Goal: Task Accomplishment & Management: Manage account settings

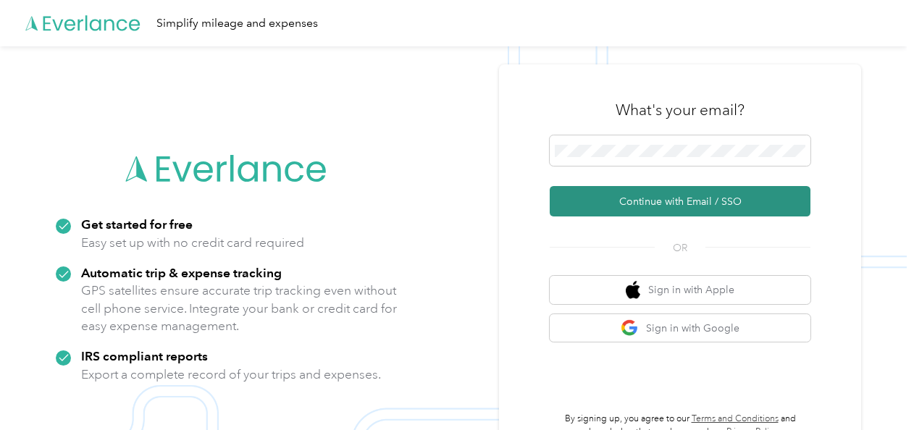
click at [666, 201] on button "Continue with Email / SSO" at bounding box center [680, 201] width 261 height 30
click at [634, 193] on button "Continue with Email / SSO" at bounding box center [680, 201] width 261 height 30
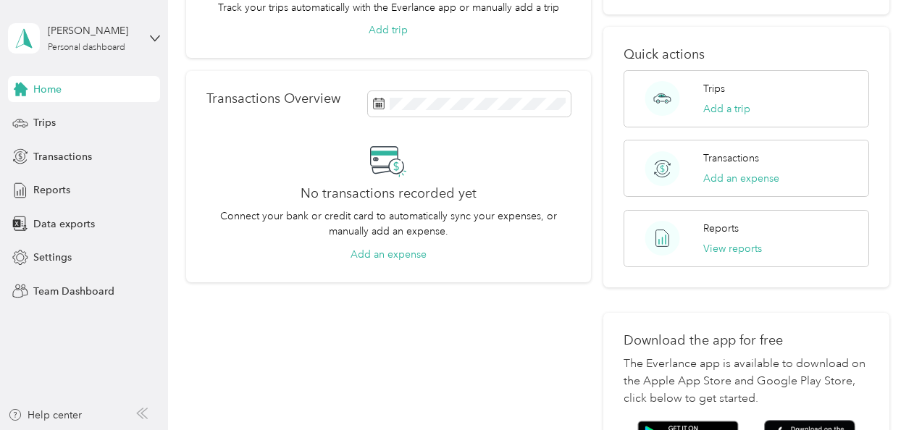
scroll to position [207, 0]
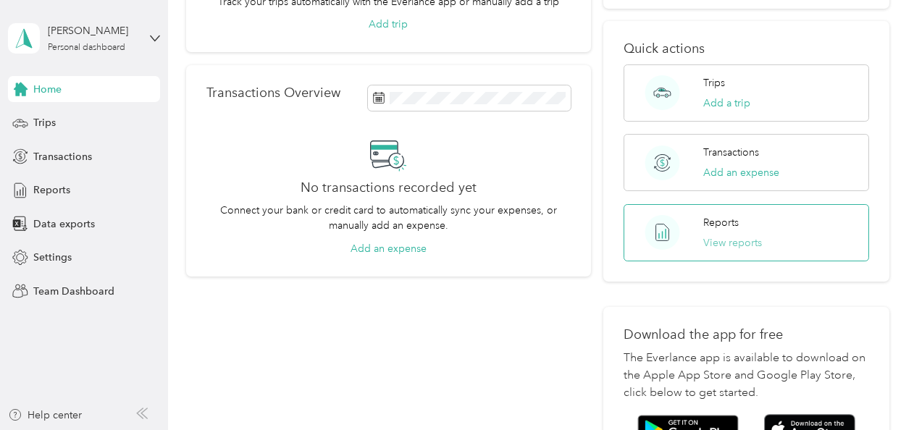
click at [726, 245] on button "View reports" at bounding box center [732, 242] width 59 height 15
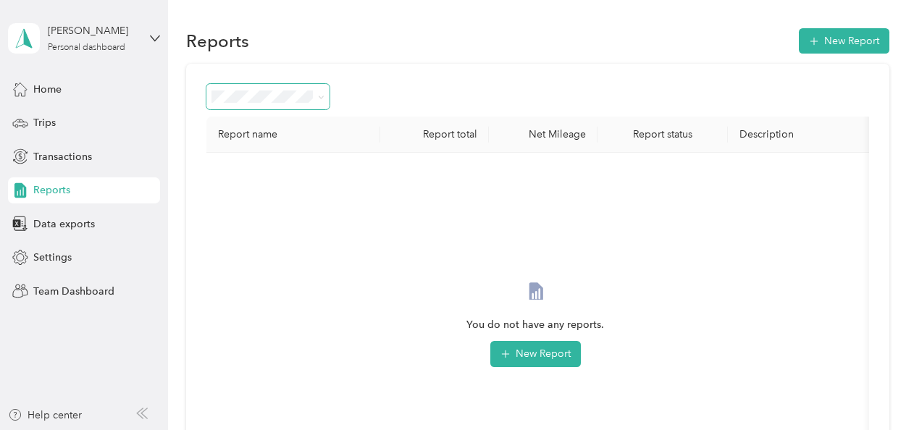
click at [321, 99] on icon at bounding box center [321, 97] width 7 height 7
click at [265, 174] on span "Needs approval" at bounding box center [254, 173] width 74 height 12
click at [539, 352] on button "Reset filter" at bounding box center [535, 354] width 69 height 26
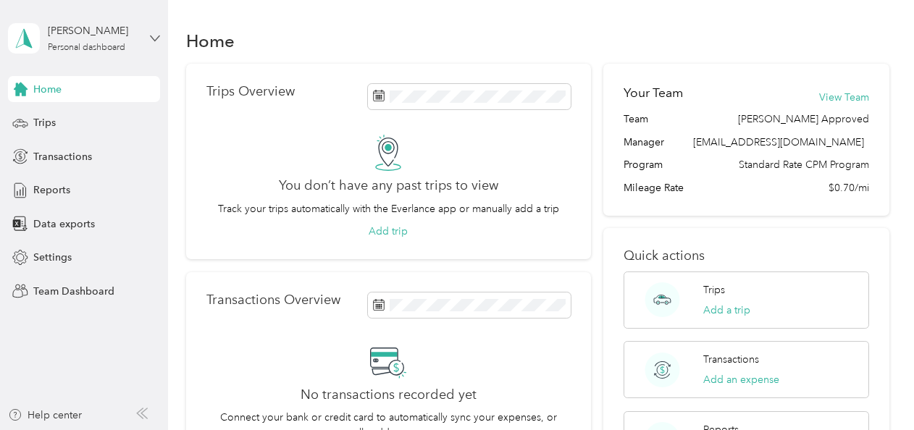
click at [159, 41] on icon at bounding box center [155, 38] width 10 height 10
click at [72, 122] on div "Team dashboard" at bounding box center [160, 114] width 285 height 25
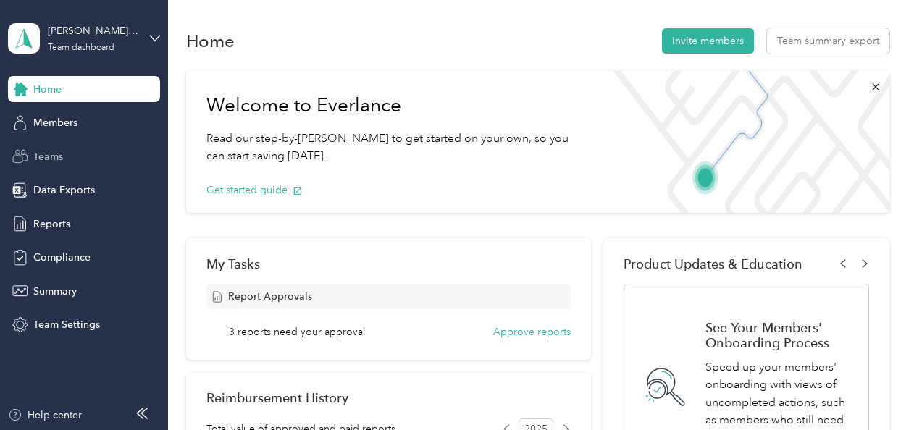
click at [50, 154] on span "Teams" at bounding box center [48, 156] width 30 height 15
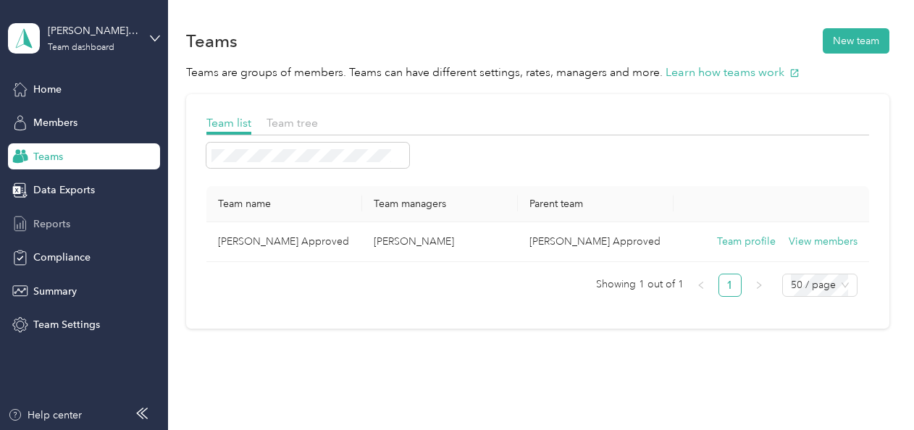
click at [49, 220] on span "Reports" at bounding box center [51, 224] width 37 height 15
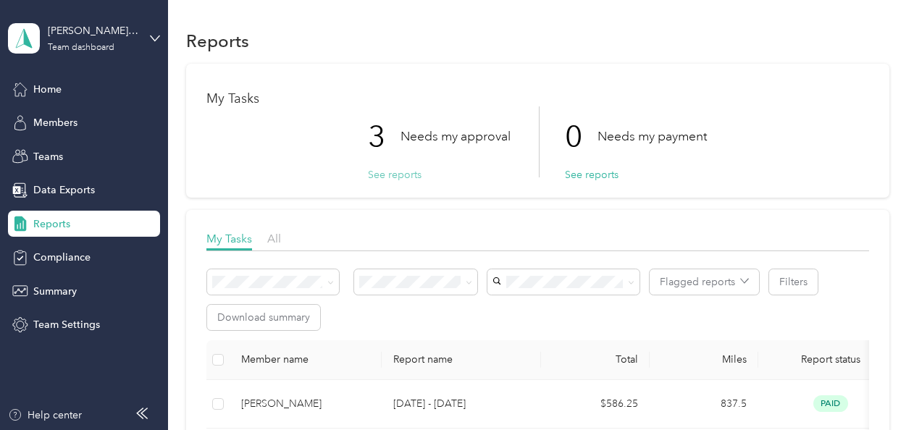
click at [380, 180] on button "See reports" at bounding box center [395, 174] width 54 height 15
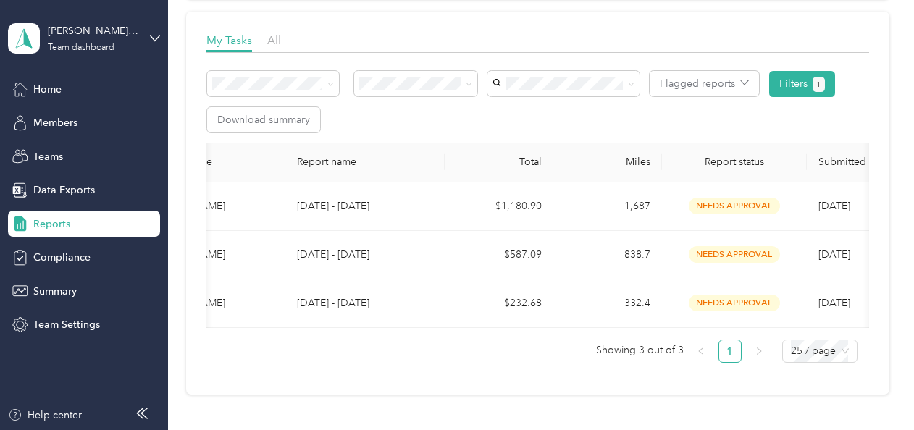
scroll to position [0, 135]
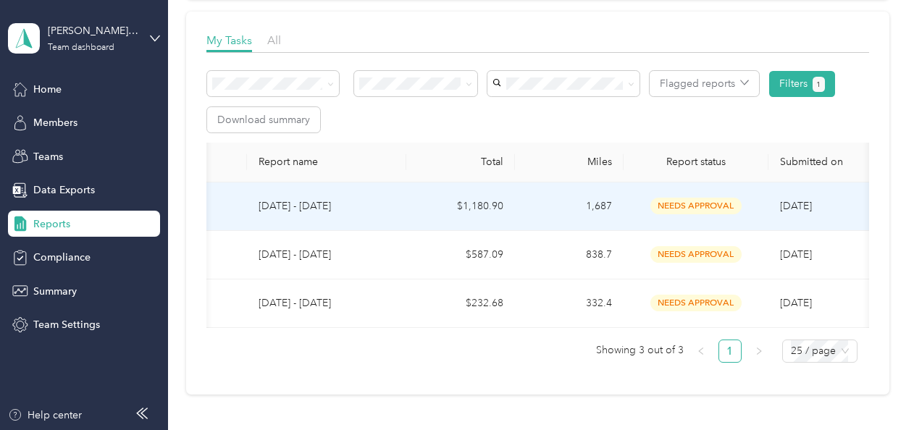
click at [409, 204] on td "$1,180.90" at bounding box center [460, 207] width 109 height 49
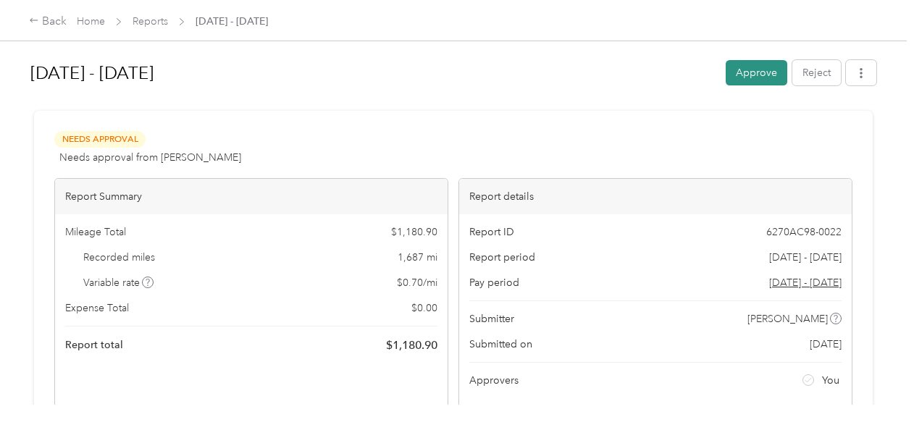
click at [747, 67] on button "Approve" at bounding box center [757, 72] width 62 height 25
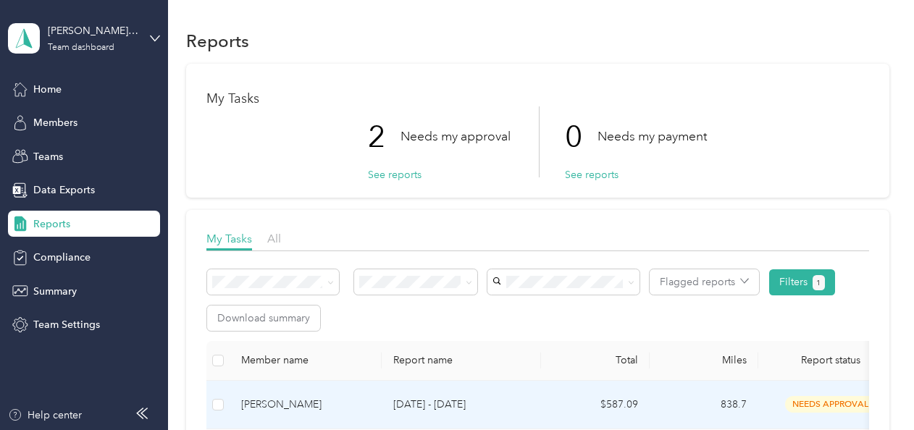
click at [425, 418] on td "[DATE] - [DATE]" at bounding box center [461, 405] width 159 height 49
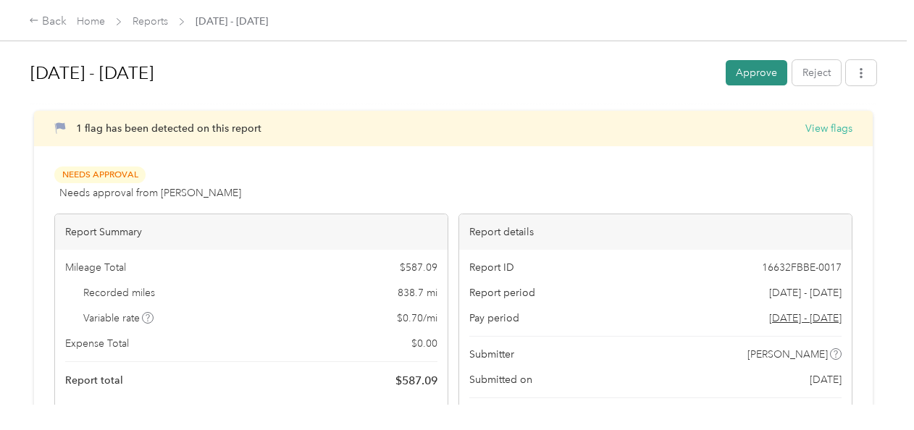
click at [747, 75] on button "Approve" at bounding box center [757, 72] width 62 height 25
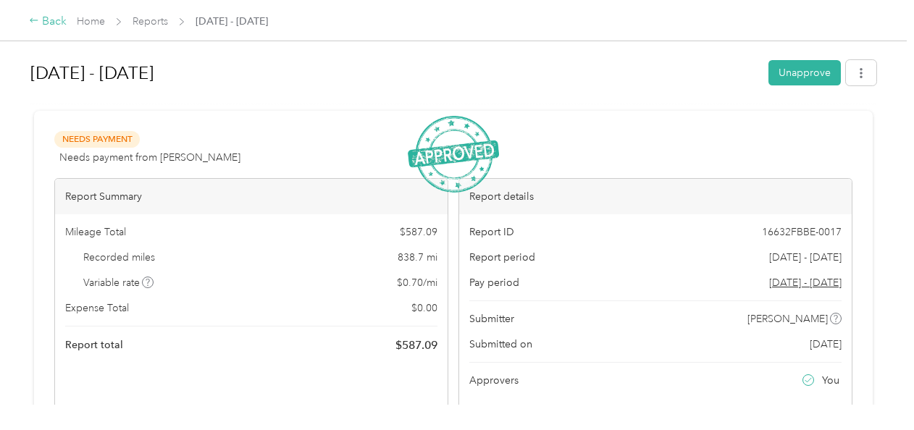
click at [32, 26] on div "Back" at bounding box center [48, 21] width 38 height 17
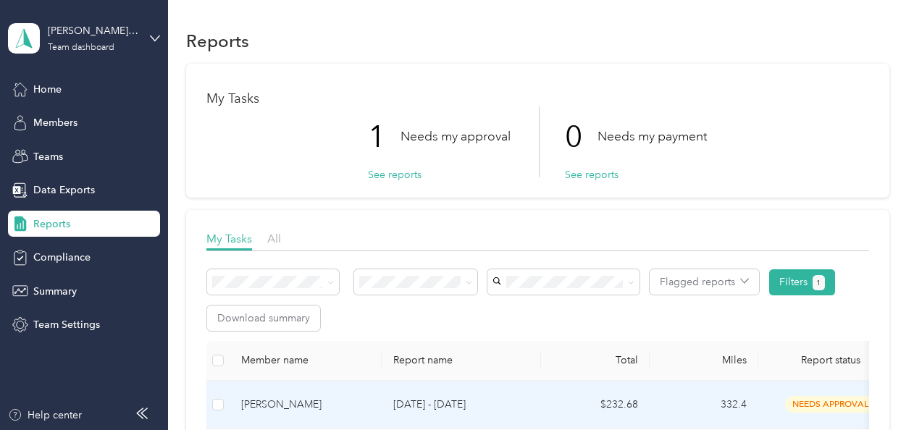
click at [345, 406] on div "[PERSON_NAME]" at bounding box center [305, 405] width 129 height 16
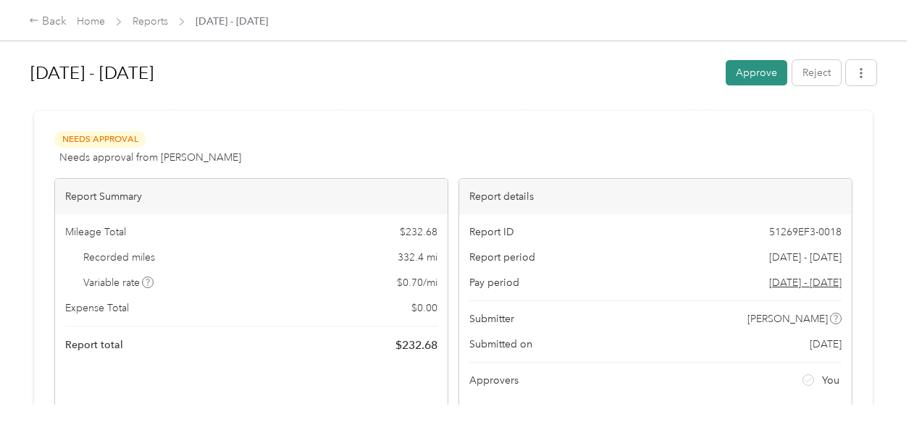
click at [755, 69] on button "Approve" at bounding box center [757, 72] width 62 height 25
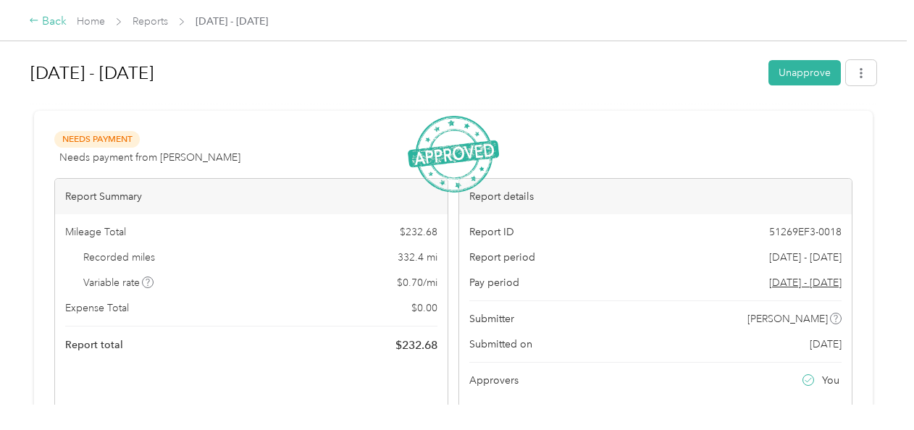
click at [29, 25] on icon at bounding box center [34, 20] width 10 height 10
